Goal: Task Accomplishment & Management: Manage account settings

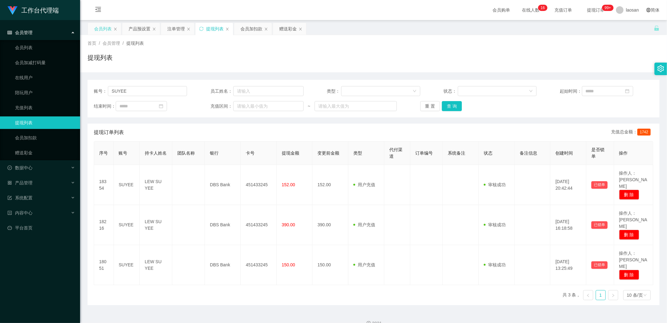
click at [97, 28] on div "会员列表" at bounding box center [103, 29] width 18 height 12
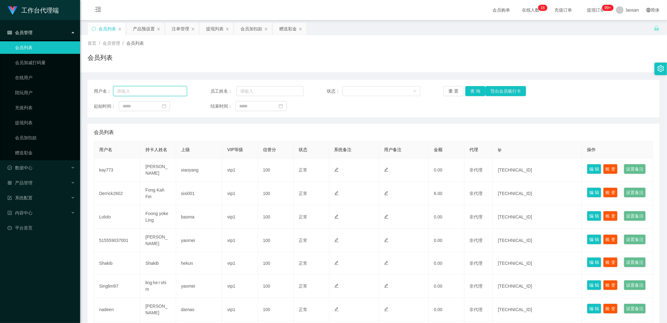
click at [147, 92] on input "text" at bounding box center [150, 91] width 74 height 10
paste input "SUYEE"
click at [466, 93] on button "查 询" at bounding box center [475, 91] width 20 height 10
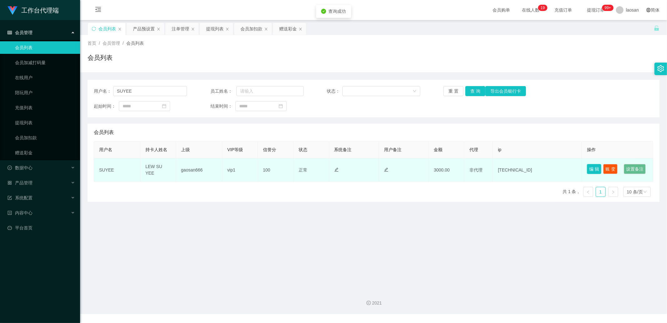
click at [588, 169] on button "编 辑" at bounding box center [594, 169] width 14 height 10
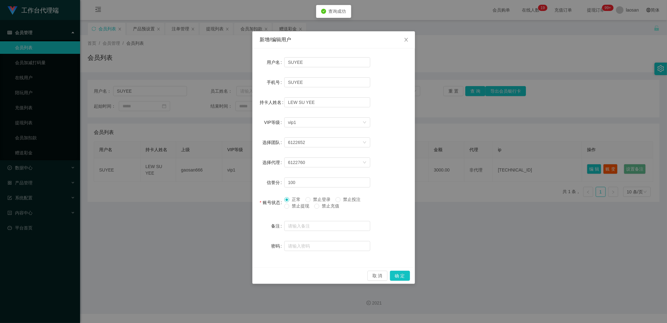
click at [304, 203] on span "禁止提现" at bounding box center [300, 205] width 23 height 5
click at [401, 272] on button "确 定" at bounding box center [400, 275] width 20 height 10
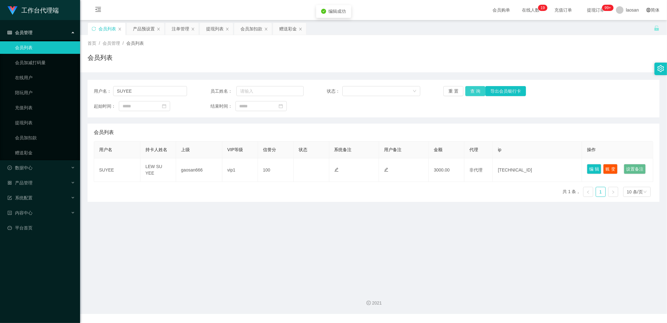
click at [474, 93] on button "查 询" at bounding box center [475, 91] width 20 height 10
click at [466, 87] on button "查 询" at bounding box center [475, 91] width 20 height 10
click at [466, 87] on div "重 置 查 询 导出会员银行卡" at bounding box center [489, 91] width 93 height 10
click at [466, 87] on button "查 询" at bounding box center [475, 91] width 20 height 10
click at [466, 87] on div "重 置 查 询 导出会员银行卡" at bounding box center [489, 91] width 93 height 10
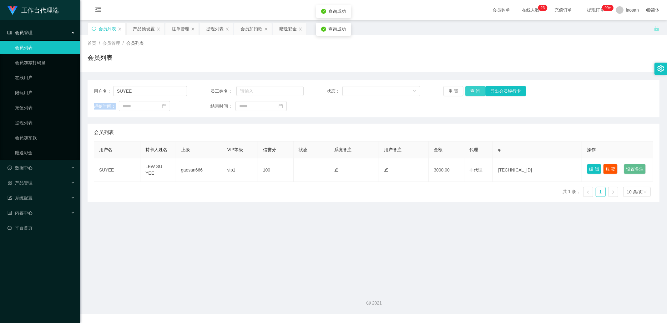
click at [466, 87] on button "查 询" at bounding box center [475, 91] width 20 height 10
drag, startPoint x: 148, startPoint y: 94, endPoint x: 104, endPoint y: 94, distance: 44.1
click at [104, 94] on div "用户名： [PERSON_NAME]" at bounding box center [140, 91] width 93 height 10
paste input "dhp101"
type input "dhp101"
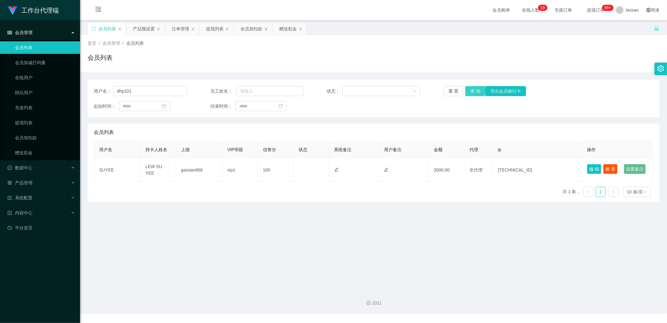
click at [469, 92] on button "查 询" at bounding box center [475, 91] width 20 height 10
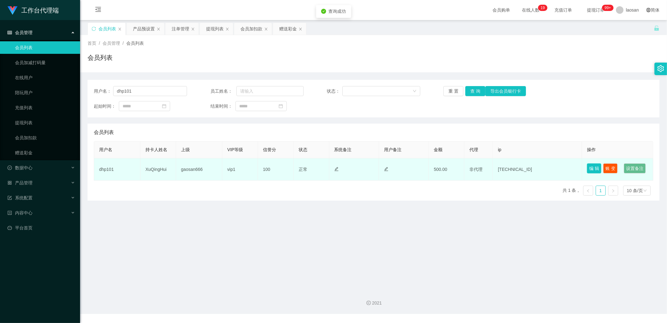
click at [587, 167] on button "编 辑" at bounding box center [594, 168] width 14 height 10
type input "dhp101"
type input "XuQingHui"
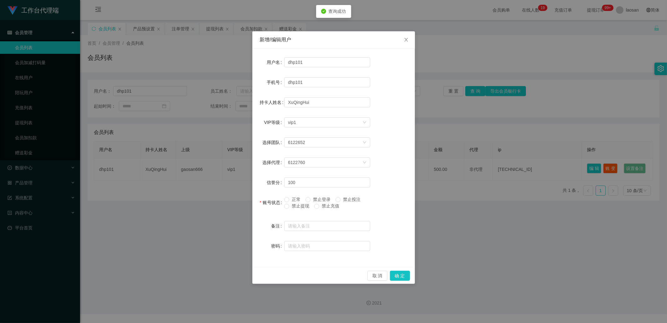
click at [296, 207] on span "禁止提现" at bounding box center [300, 205] width 23 height 5
click at [399, 274] on button "确 定" at bounding box center [400, 275] width 20 height 10
